Goal: Obtain resource: Download file/media

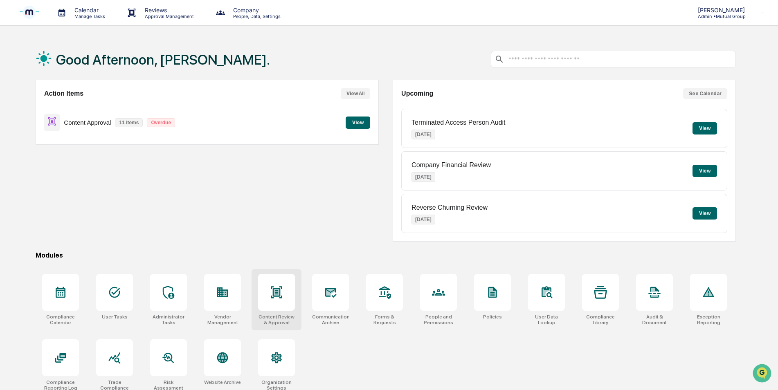
click at [273, 291] on icon at bounding box center [276, 292] width 11 height 12
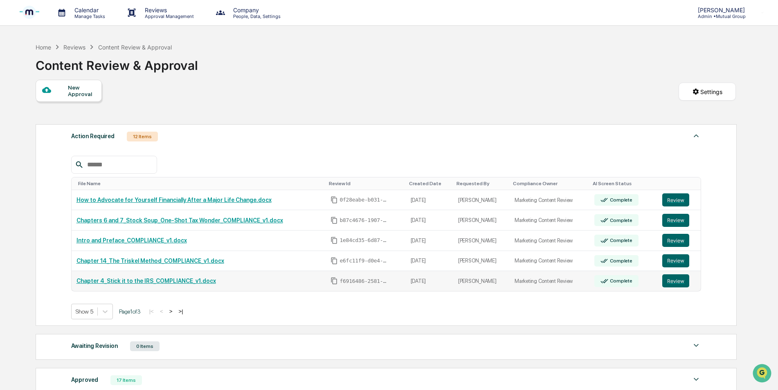
click at [124, 281] on link "Chapter 4_Stick it to the IRS_COMPLIANCE_v1.docx" at bounding box center [147, 281] width 140 height 7
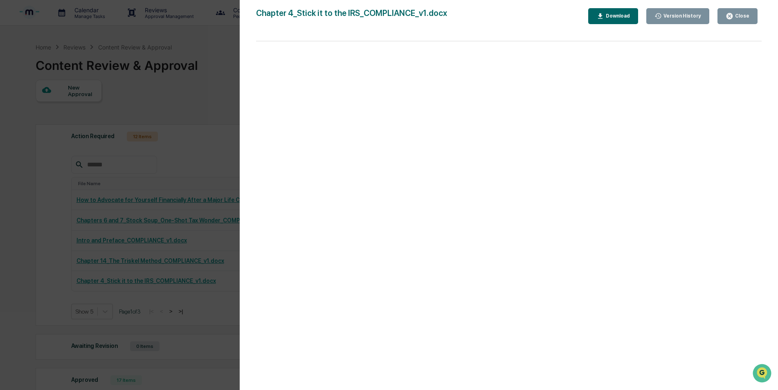
click at [188, 81] on div "Version History [DATE] 07:50 PM [PERSON_NAME] Chapter 4_Stick it to the IRS_COM…" at bounding box center [389, 195] width 778 height 390
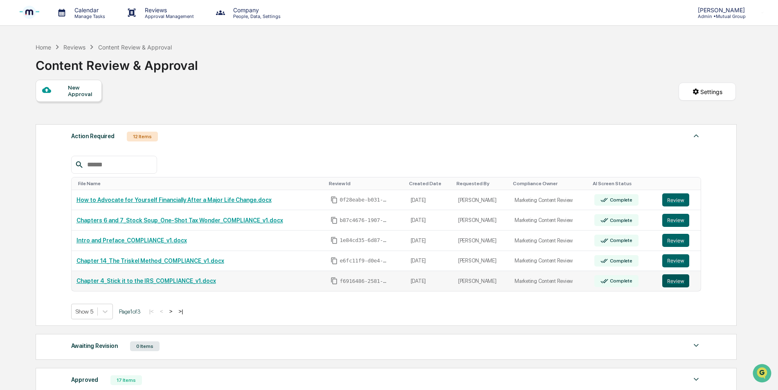
click at [673, 281] on button "Review" at bounding box center [675, 281] width 27 height 13
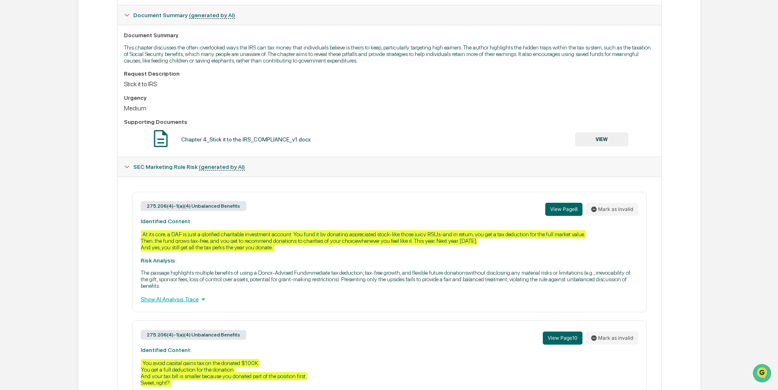
scroll to position [327, 0]
